Goal: Transaction & Acquisition: Purchase product/service

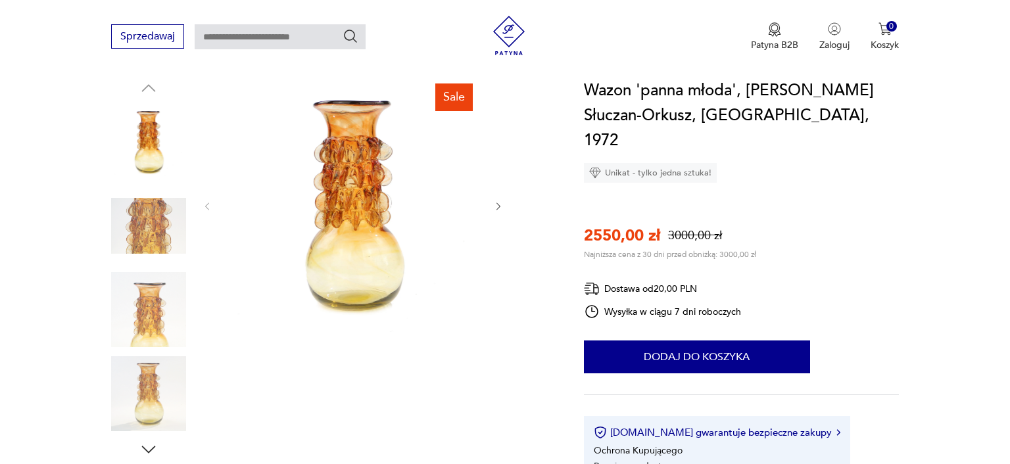
scroll to position [139, 0]
click at [496, 209] on icon "button" at bounding box center [498, 206] width 11 height 11
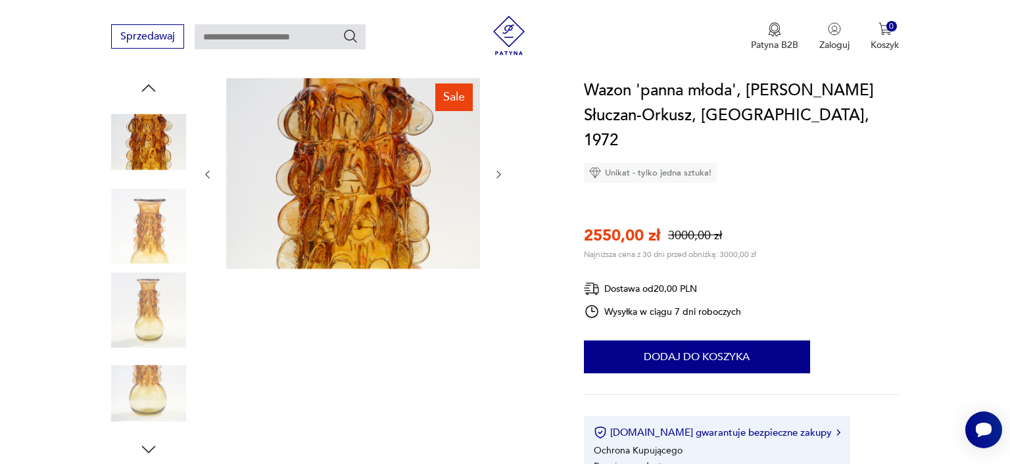
click at [500, 176] on icon "button" at bounding box center [498, 174] width 11 height 11
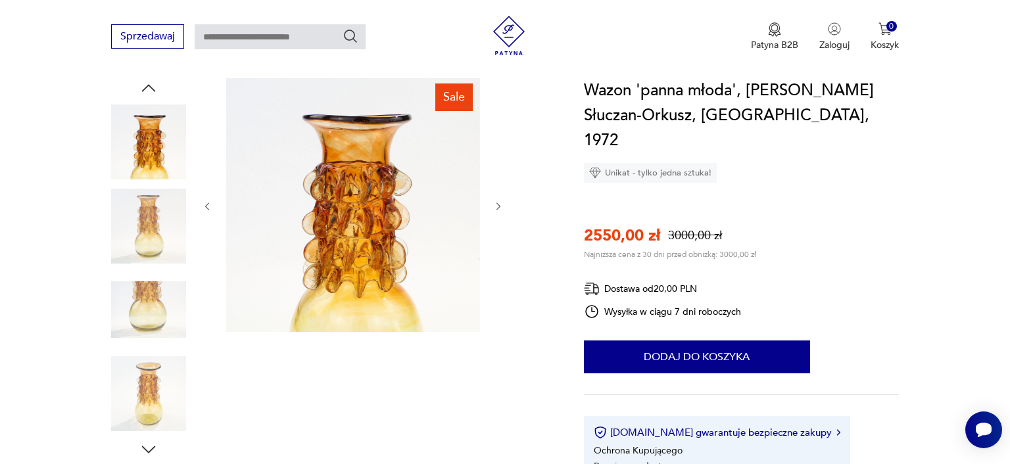
click at [501, 177] on div at bounding box center [353, 206] width 302 height 256
click at [500, 212] on button "button" at bounding box center [498, 206] width 11 height 13
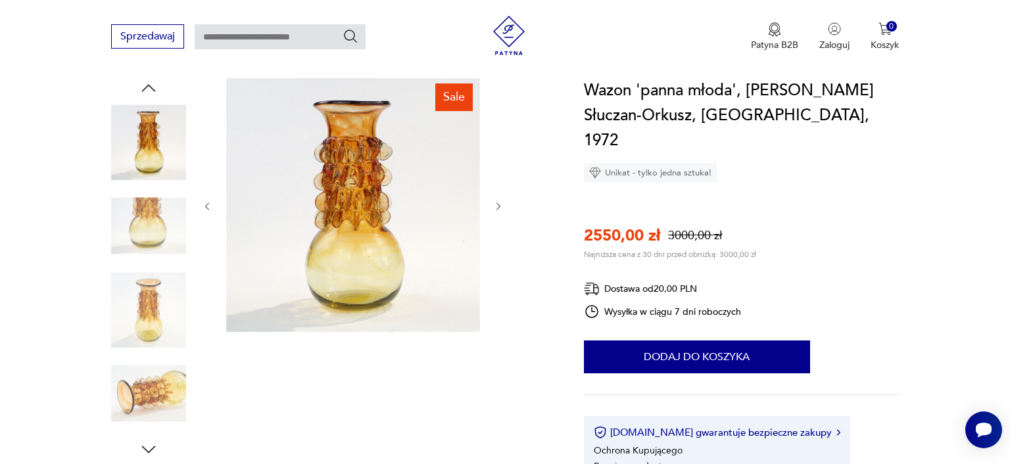
click at [500, 212] on button "button" at bounding box center [498, 206] width 11 height 13
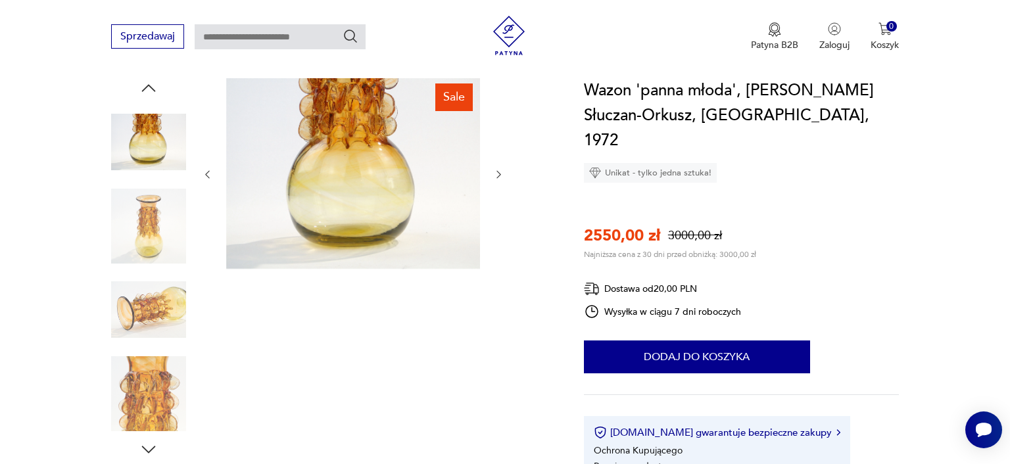
click at [500, 212] on div at bounding box center [353, 174] width 302 height 193
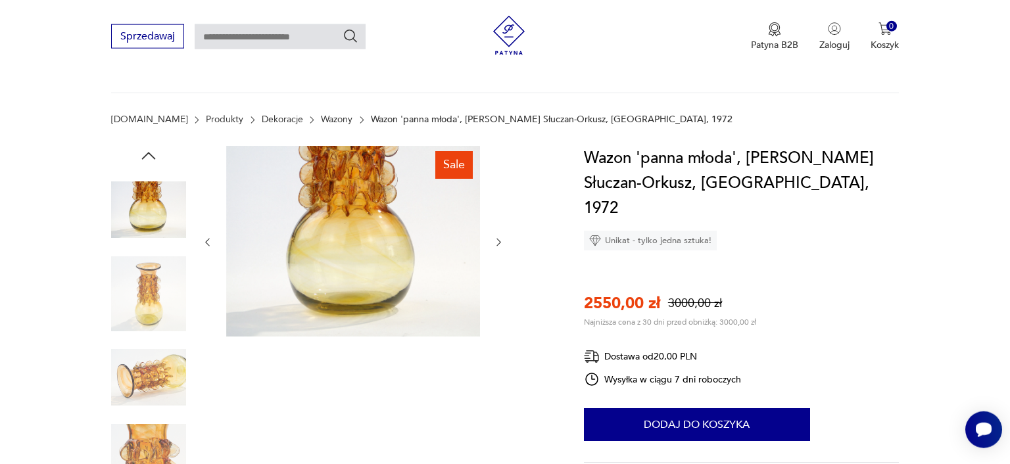
scroll to position [0, 0]
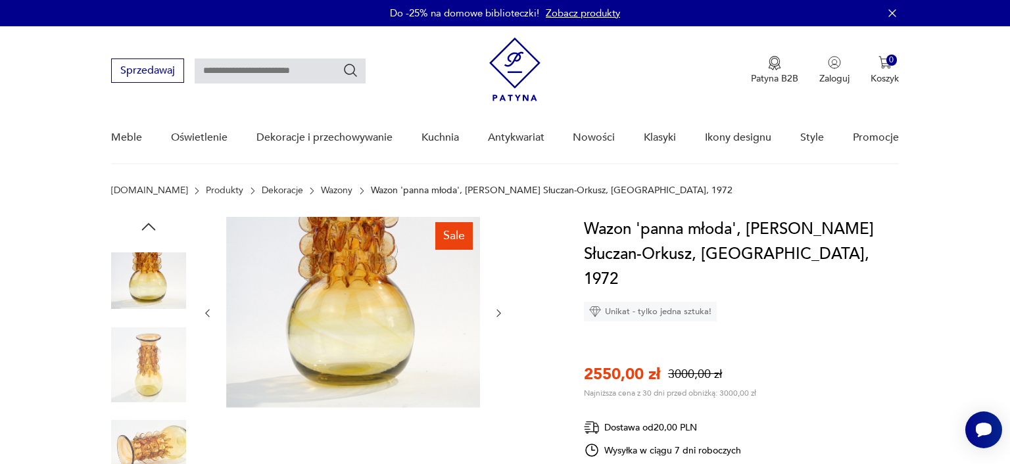
click at [39, 204] on section "[DOMAIN_NAME] Produkty Dekoracje Wazony Wazon 'panna młoda', J. Słuczan-Orkusz,…" at bounding box center [505, 201] width 1010 height 32
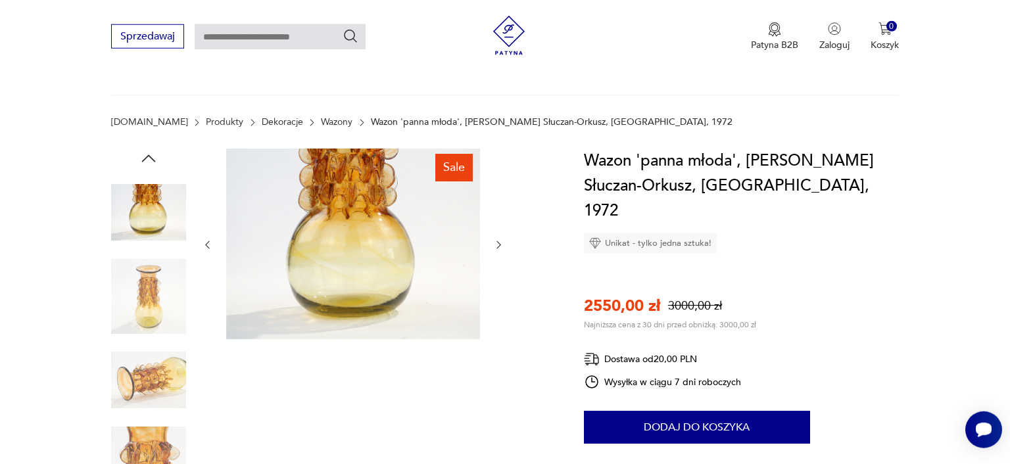
scroll to position [139, 0]
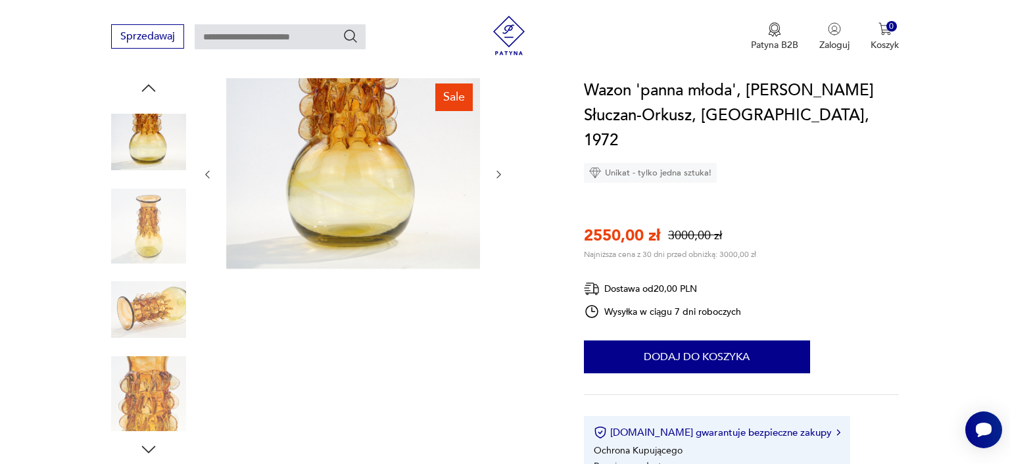
click at [371, 164] on img at bounding box center [353, 173] width 254 height 191
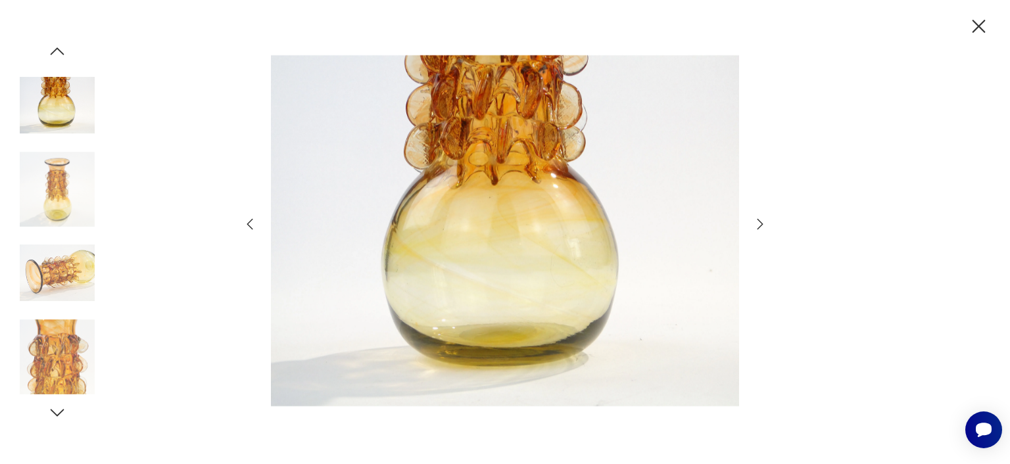
click at [761, 222] on icon "button" at bounding box center [760, 224] width 6 height 11
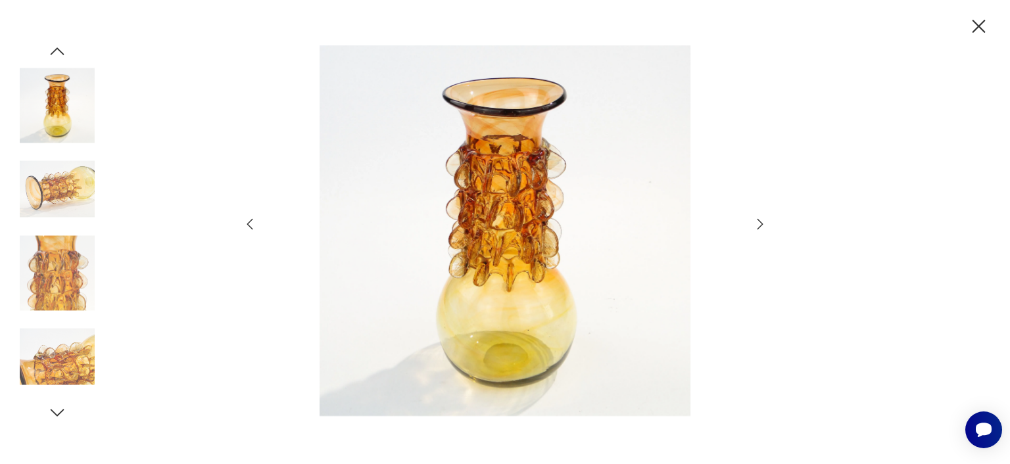
click at [758, 225] on icon "button" at bounding box center [760, 224] width 16 height 16
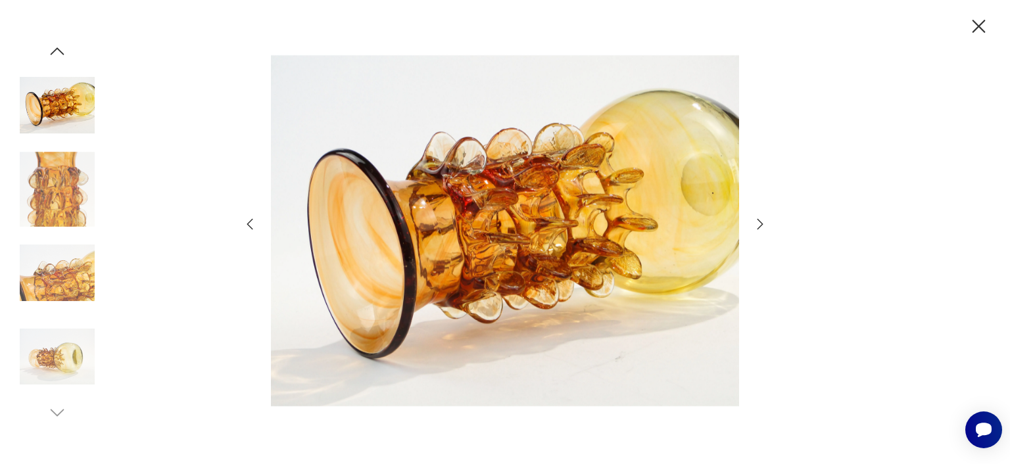
click at [766, 223] on icon "button" at bounding box center [760, 224] width 16 height 16
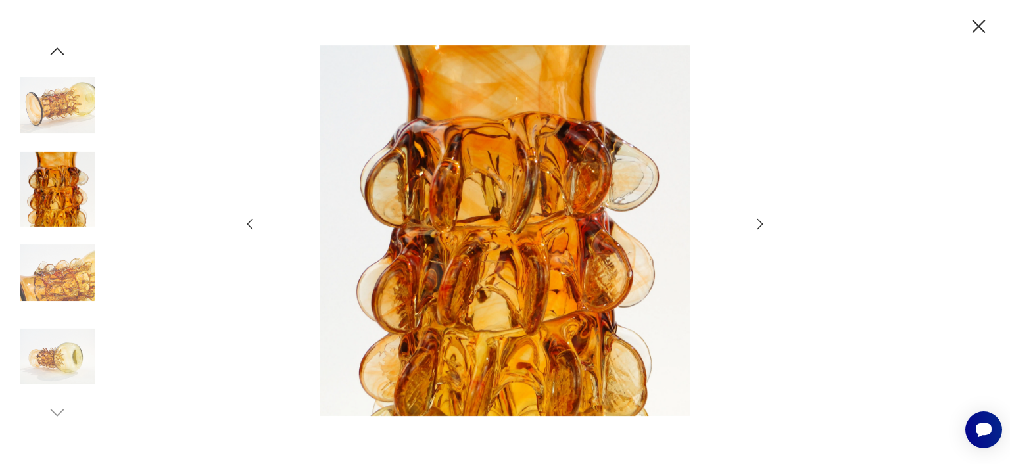
click at [761, 226] on icon "button" at bounding box center [760, 224] width 6 height 11
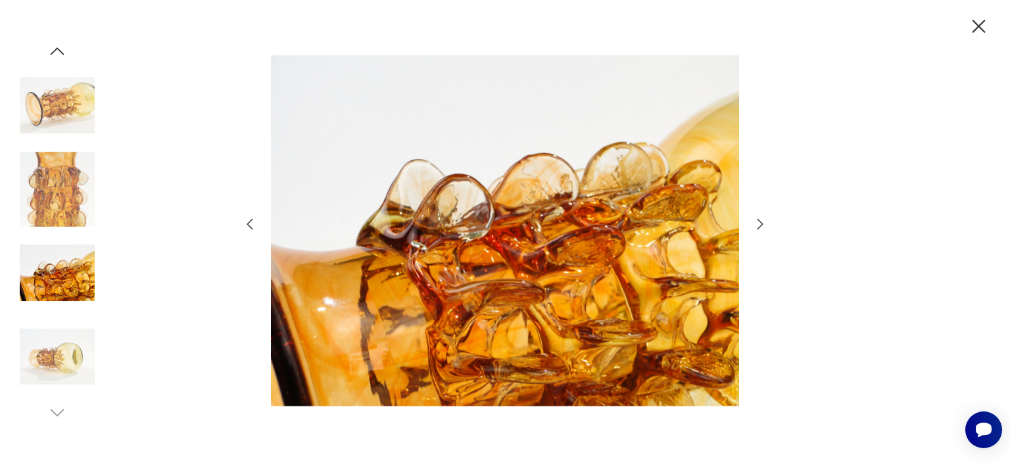
click at [983, 30] on icon "button" at bounding box center [978, 26] width 23 height 23
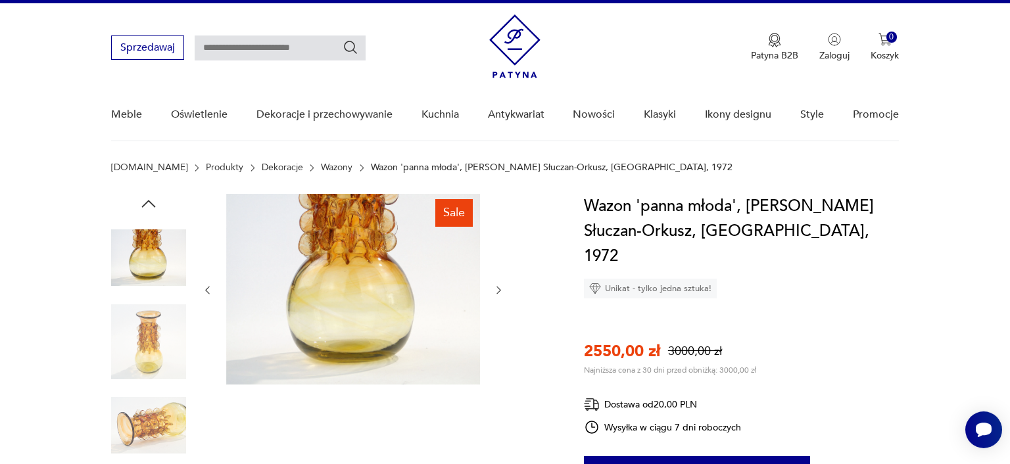
scroll to position [0, 0]
